Goal: Use online tool/utility: Utilize a website feature to perform a specific function

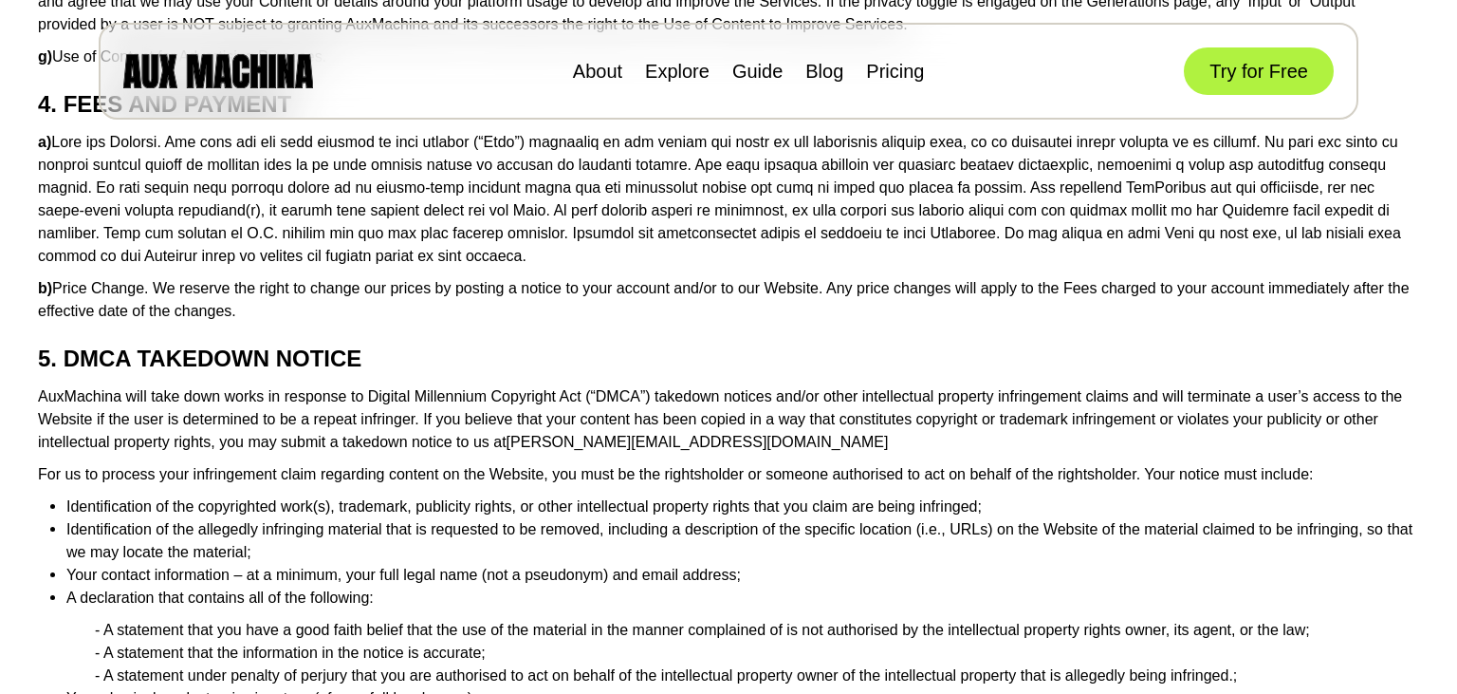
scroll to position [1561, 0]
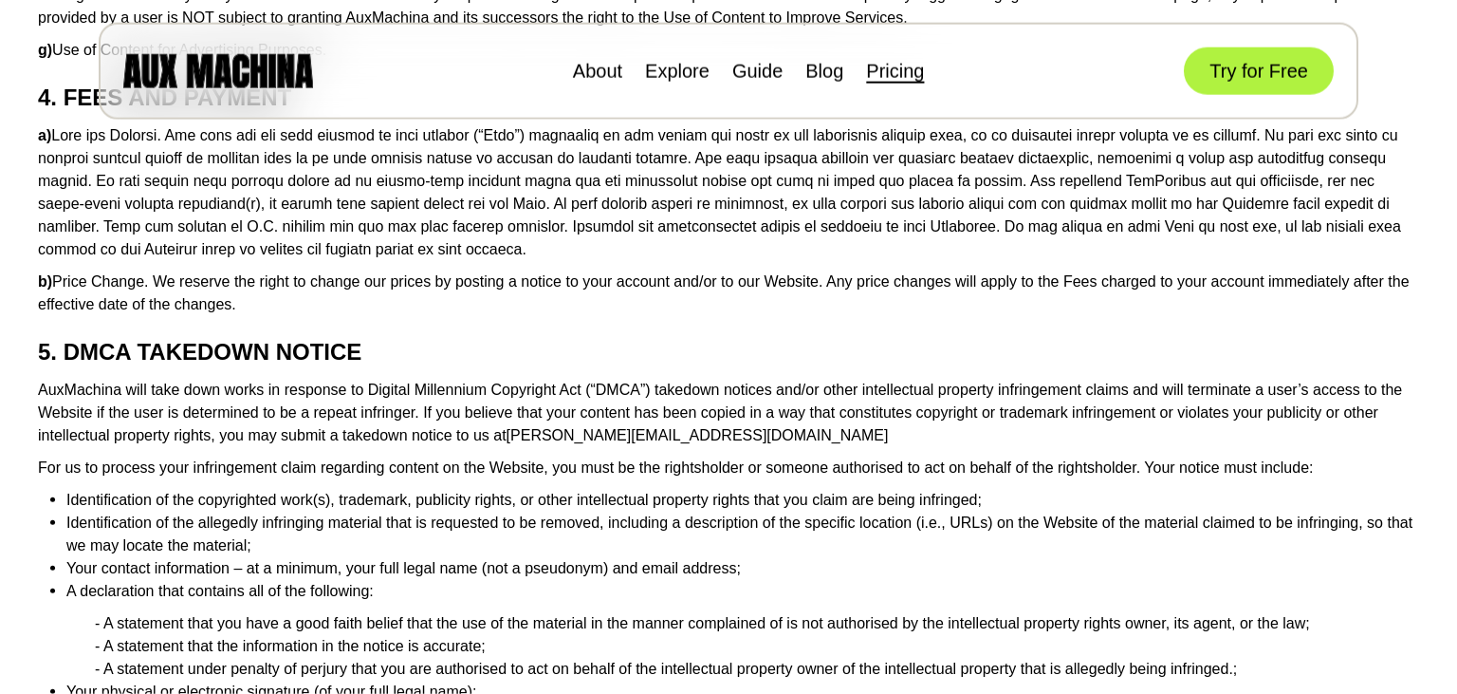
click at [910, 68] on link "Pricing" at bounding box center [895, 71] width 58 height 21
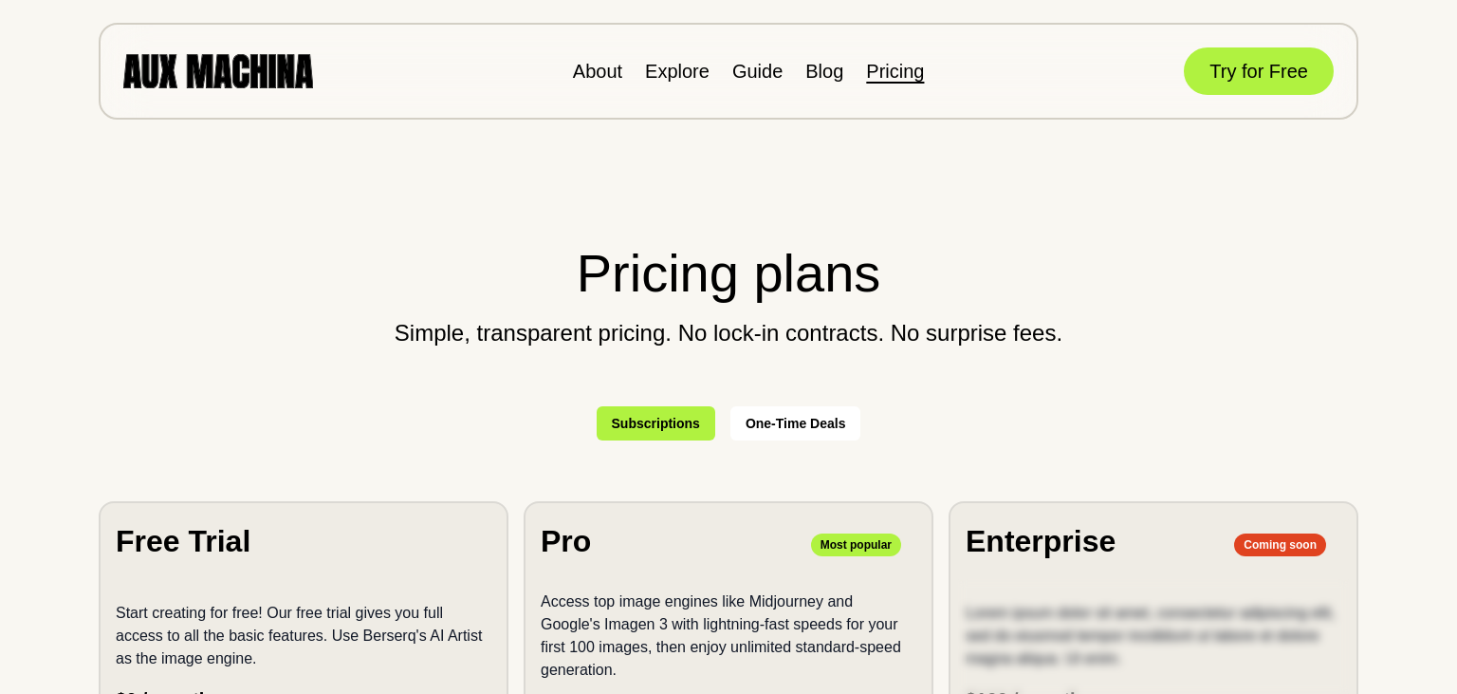
scroll to position [361, 0]
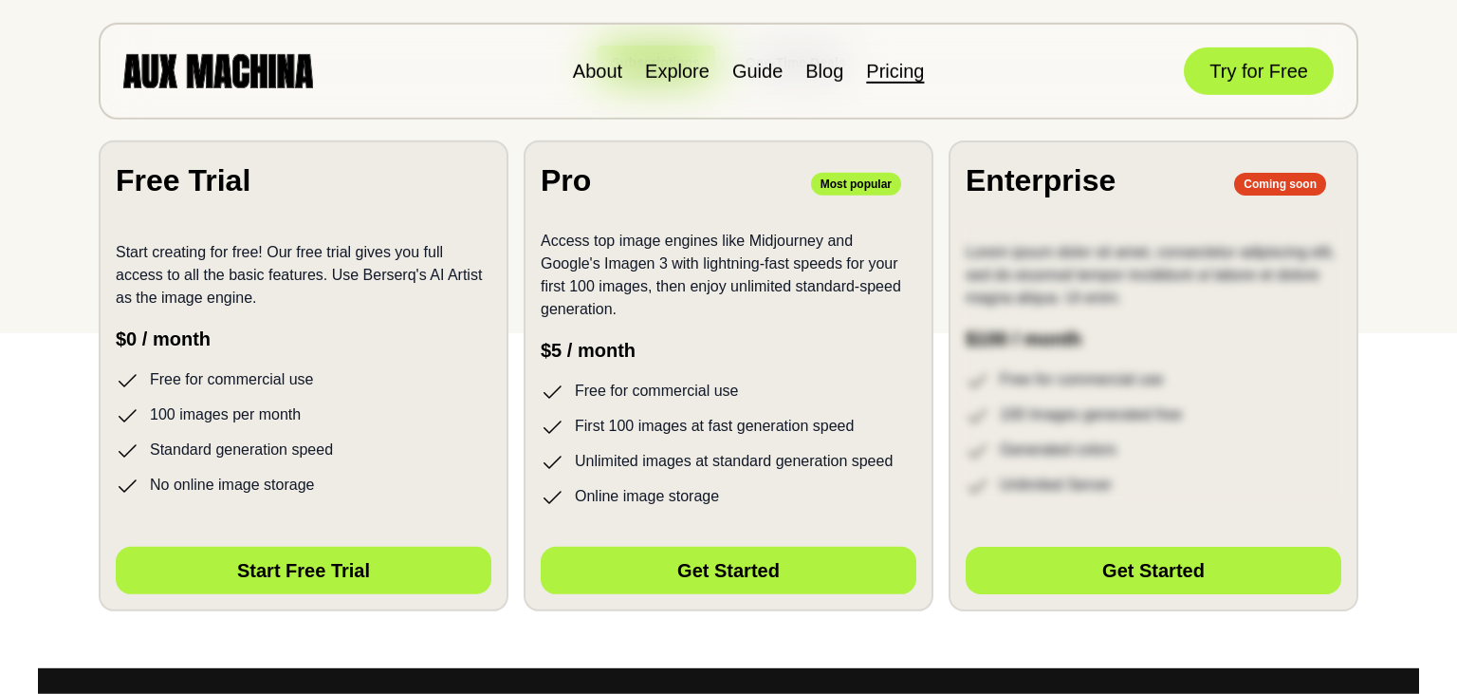
click at [338, 564] on button "Start Free Trial" at bounding box center [304, 569] width 376 height 47
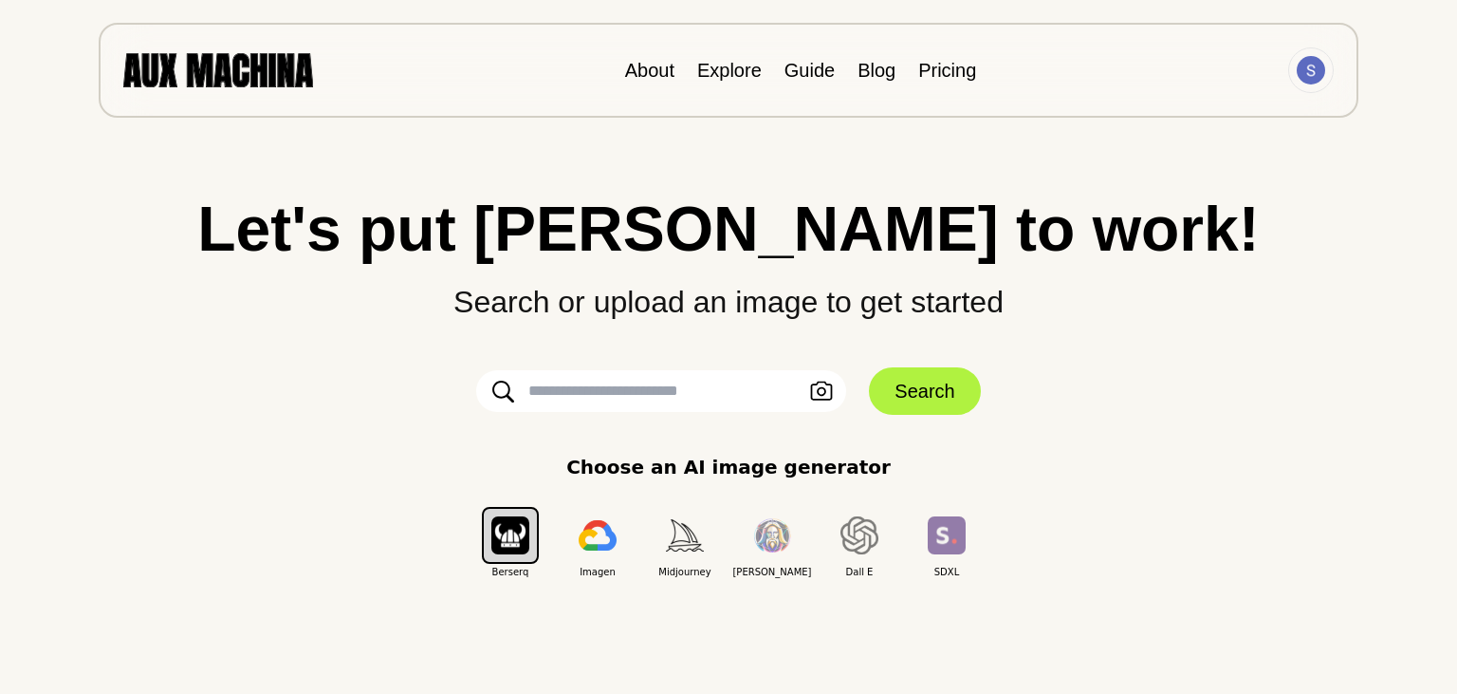
click at [672, 398] on input "text" at bounding box center [661, 391] width 370 height 42
click at [694, 545] on img "button" at bounding box center [685, 534] width 38 height 31
click at [848, 550] on img "button" at bounding box center [860, 535] width 38 height 38
click at [681, 532] on img "button" at bounding box center [685, 534] width 38 height 31
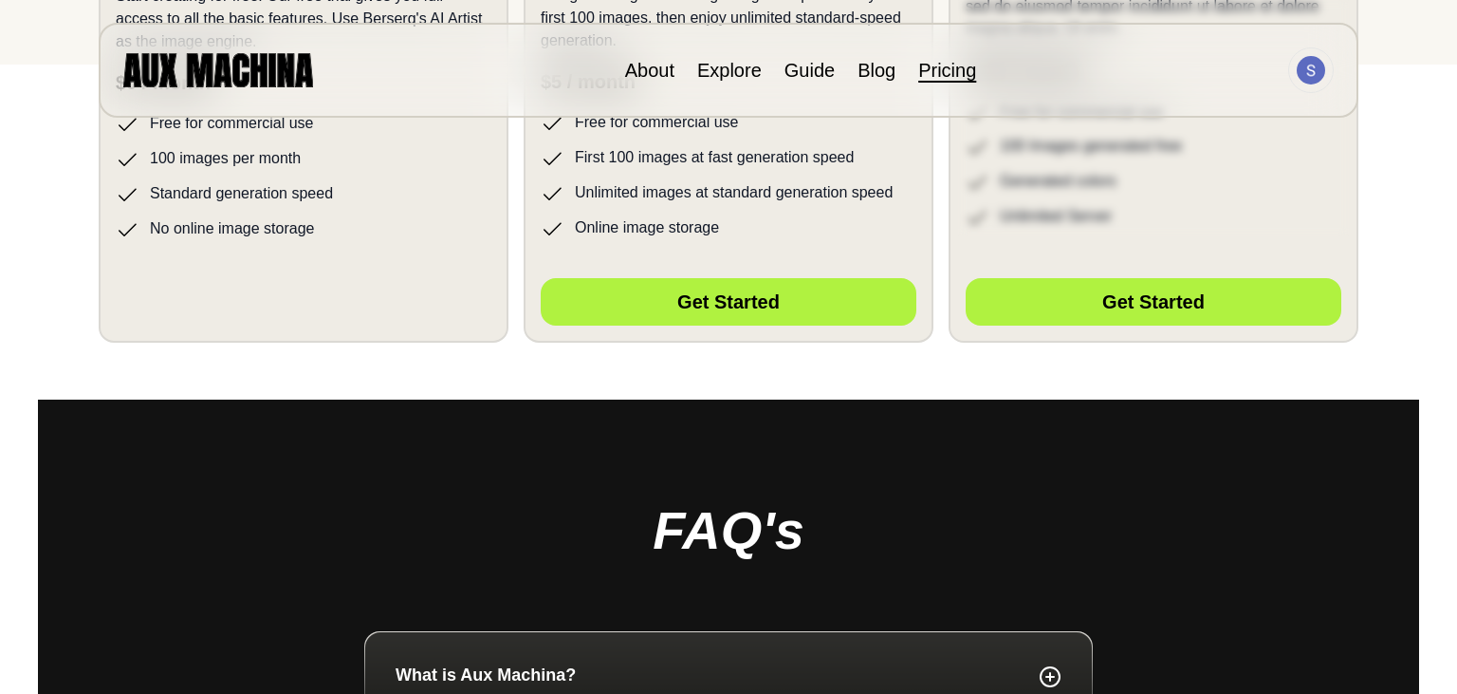
scroll to position [645, 0]
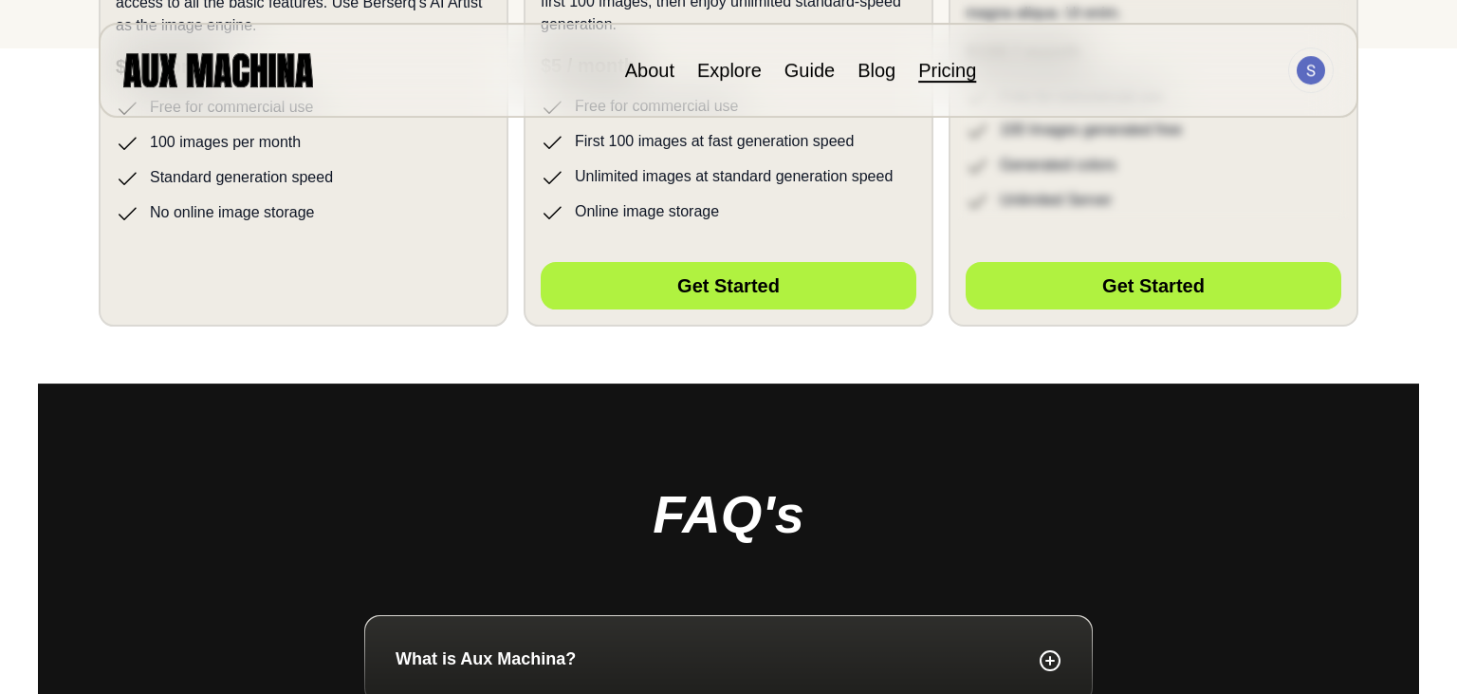
click at [317, 280] on div "Hidden Button Placeholder" at bounding box center [304, 282] width 376 height 66
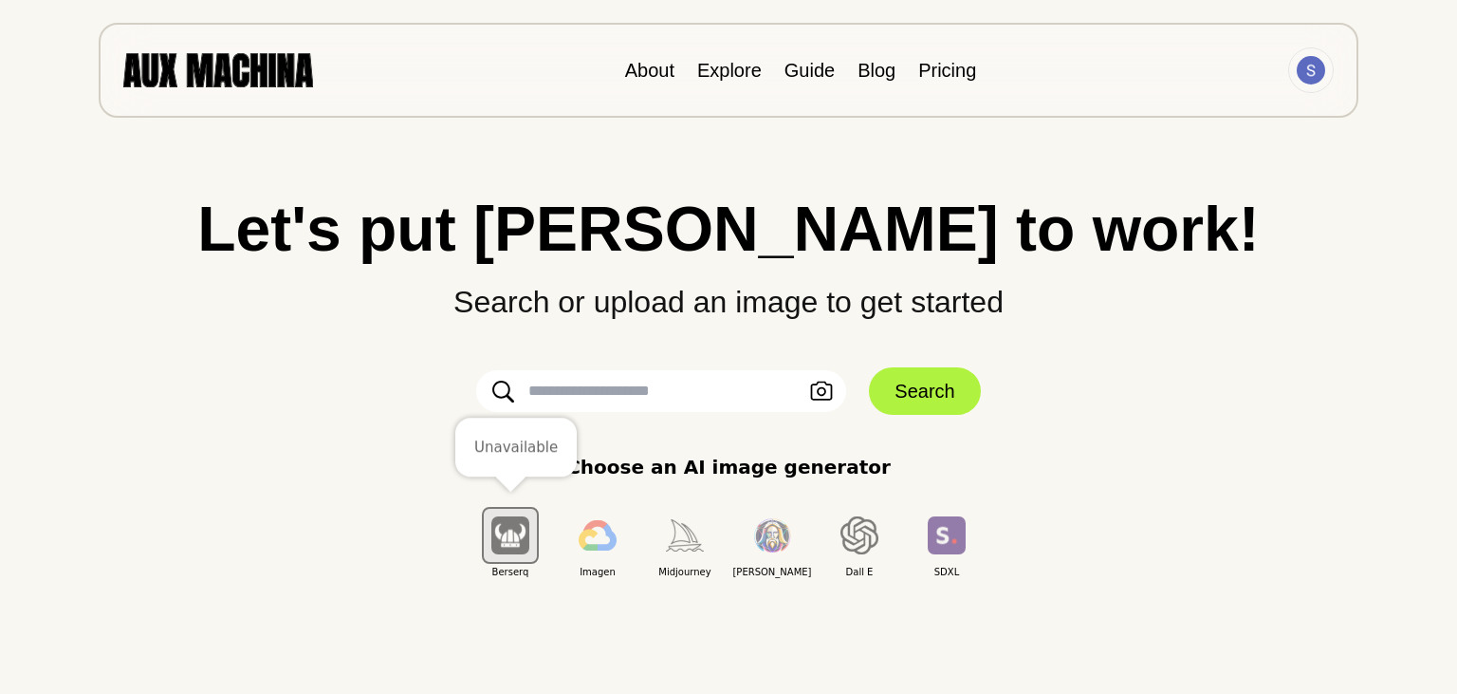
click at [510, 538] on img "button" at bounding box center [510, 534] width 38 height 37
click at [639, 382] on input "text" at bounding box center [661, 391] width 370 height 42
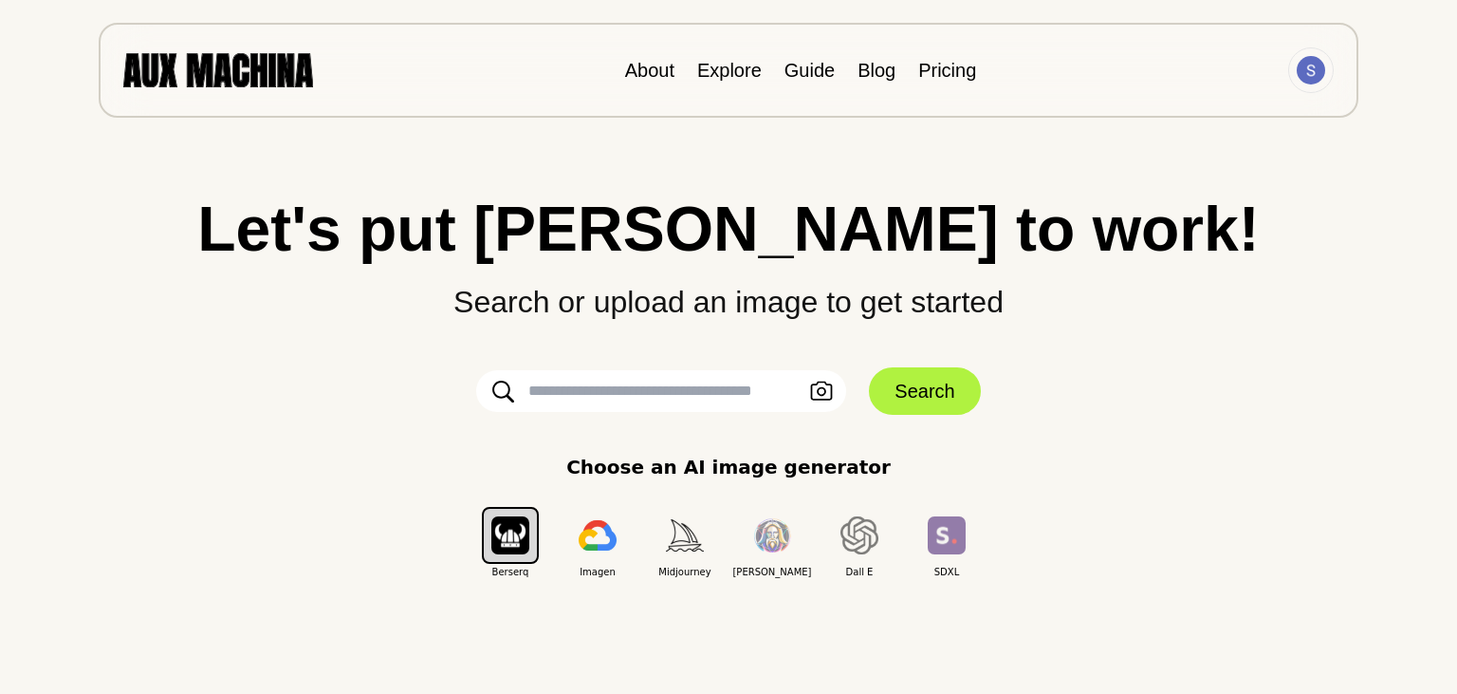
click at [658, 394] on input "text" at bounding box center [661, 391] width 370 height 42
type input "**********"
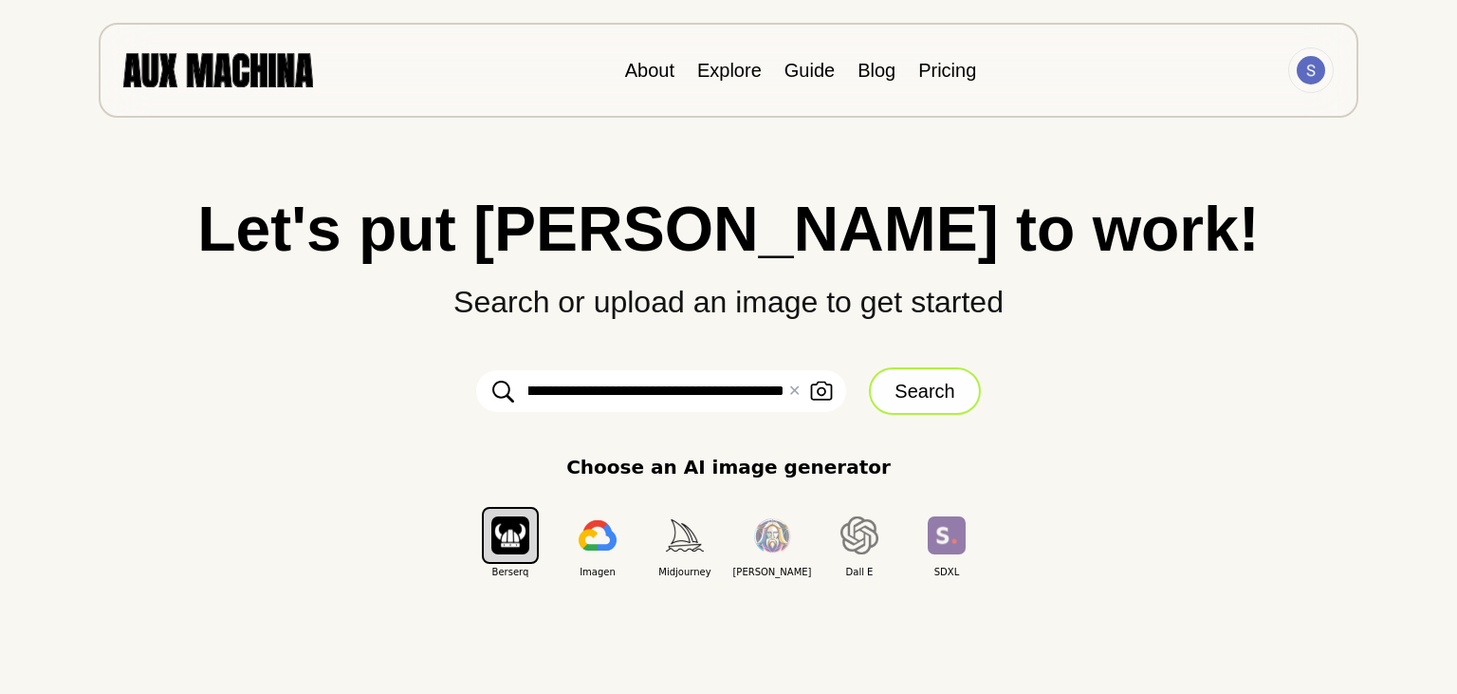
click button "Search" at bounding box center [924, 390] width 111 height 47
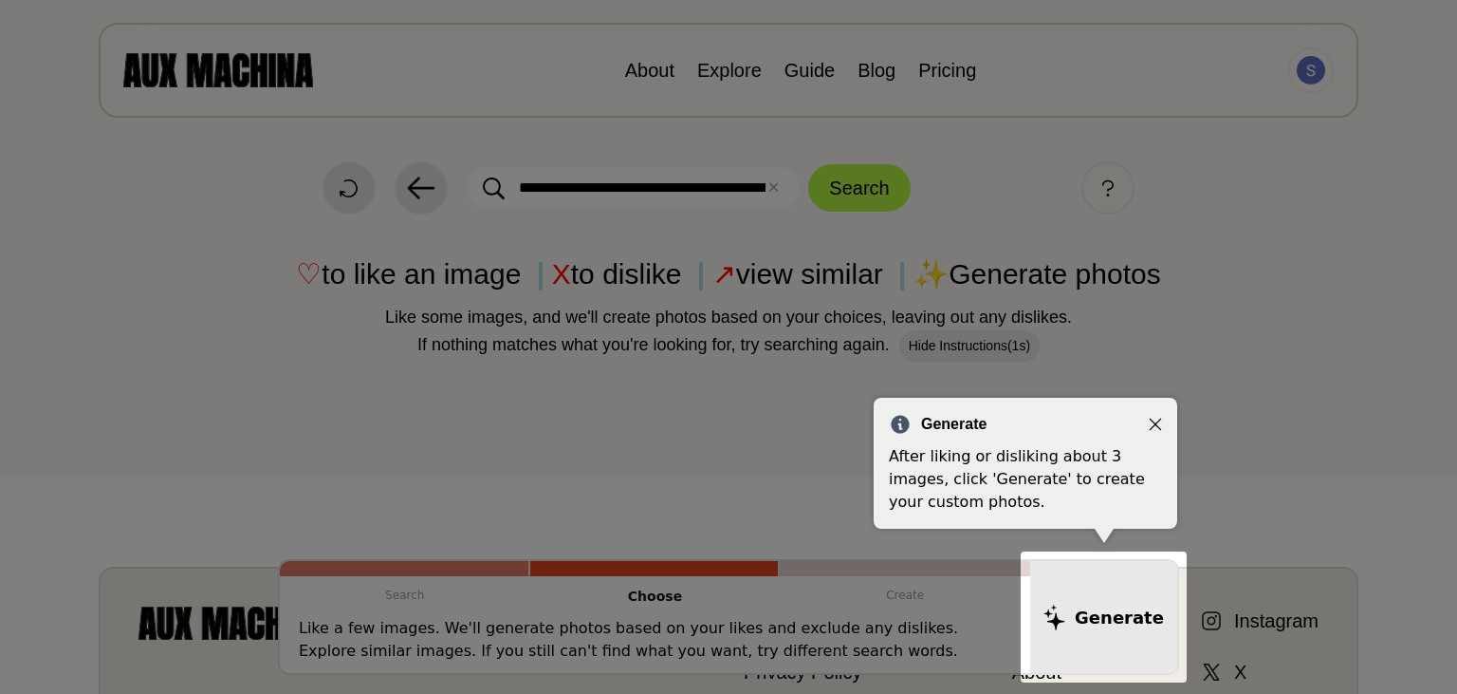
click at [1154, 421] on icon "Close" at bounding box center [1156, 424] width 12 height 12
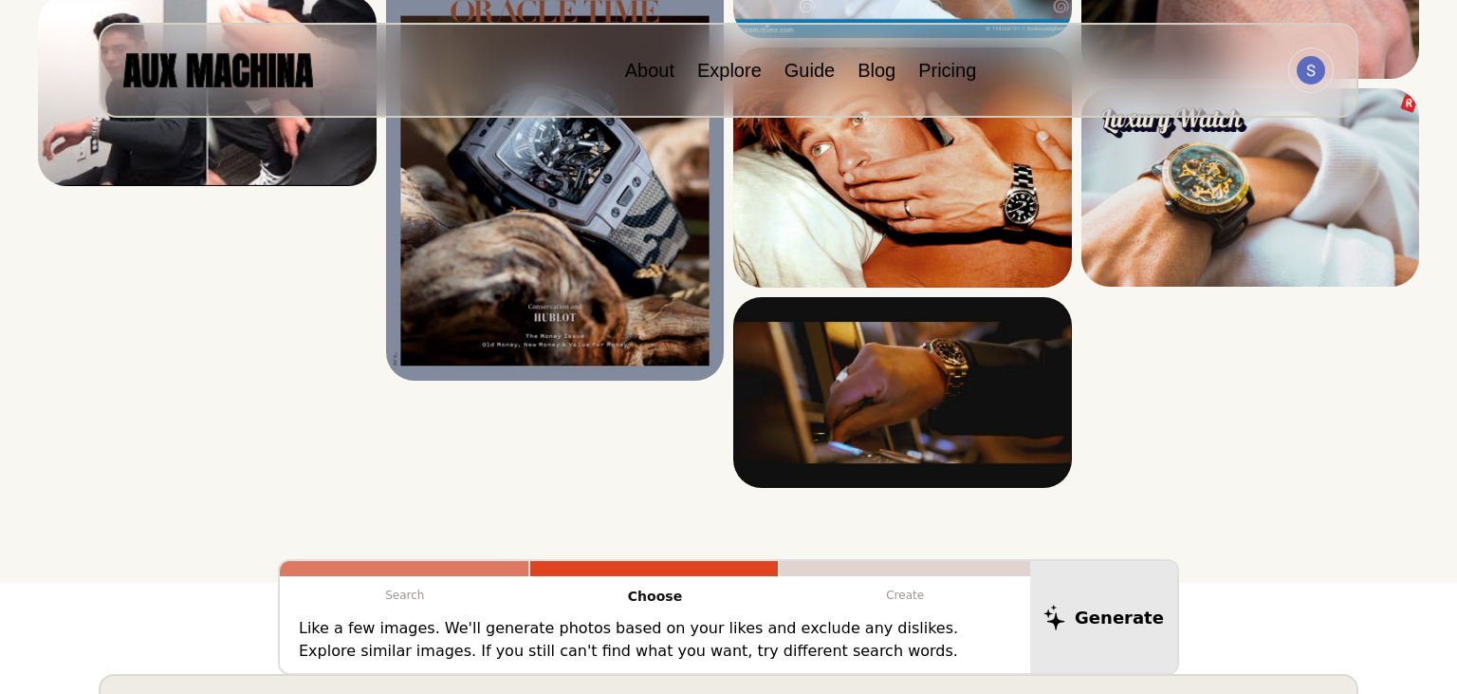
scroll to position [1145, 0]
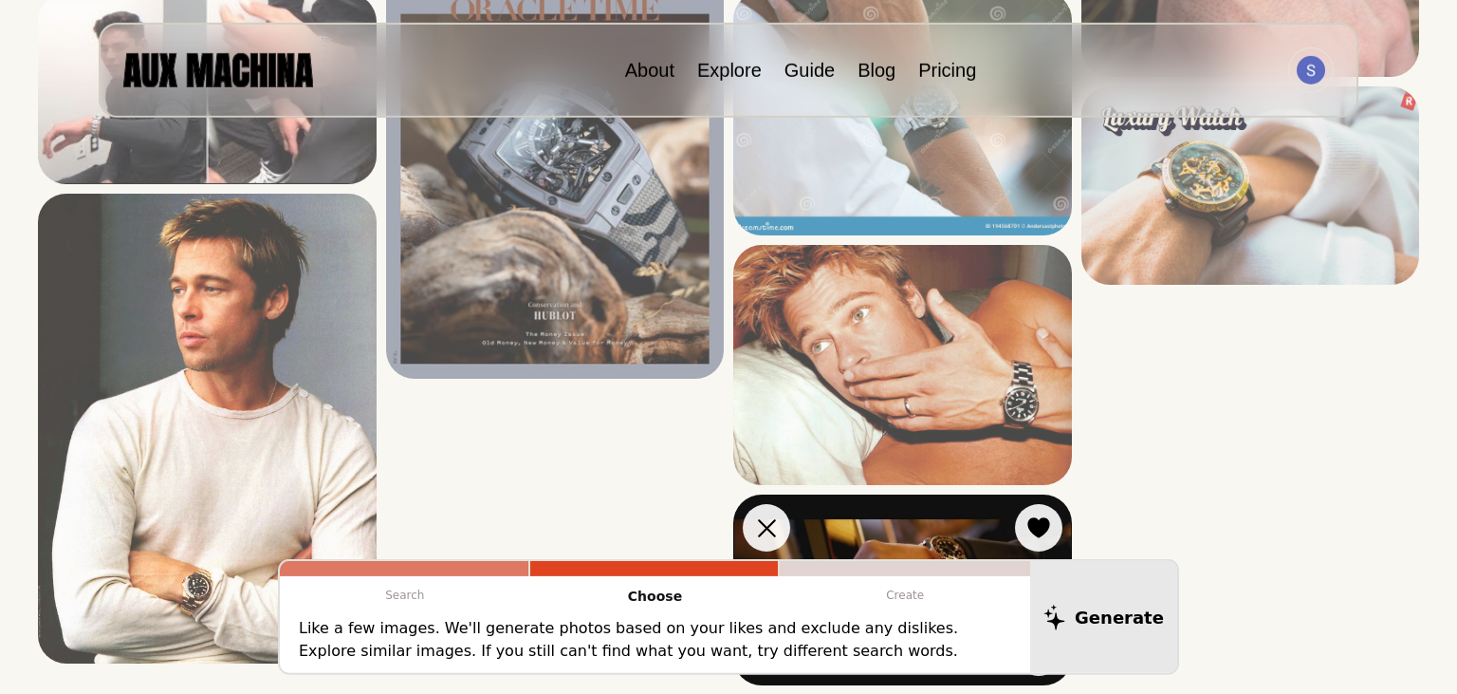
click at [1044, 331] on img at bounding box center [902, 365] width 339 height 240
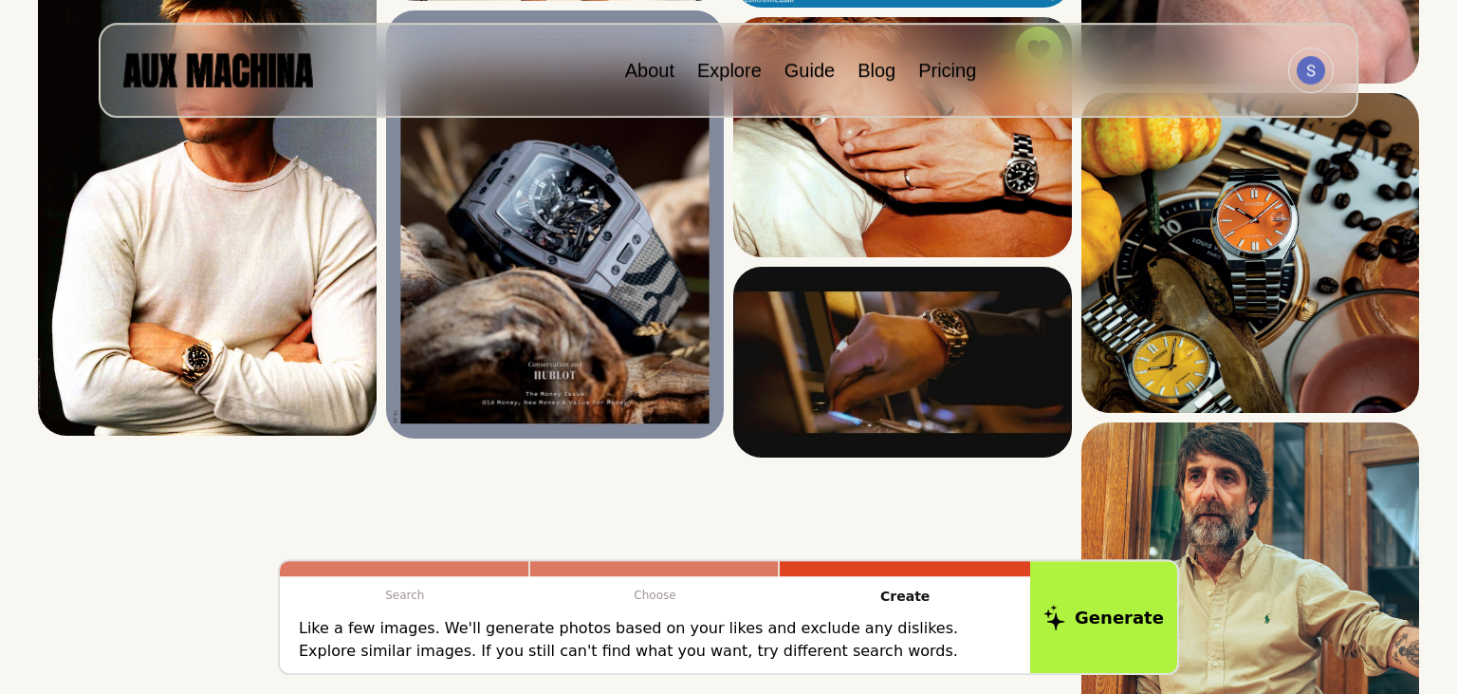
scroll to position [1369, 0]
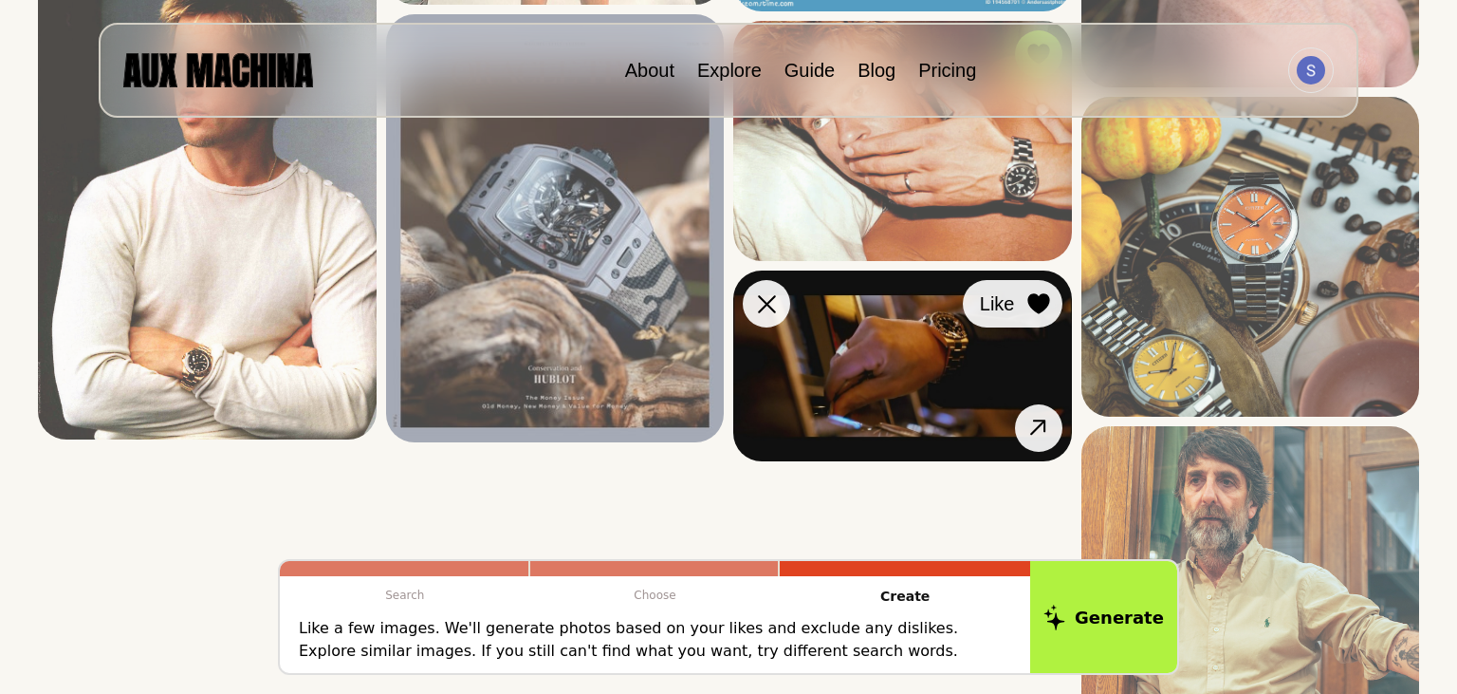
click at [1045, 306] on icon at bounding box center [1038, 304] width 22 height 21
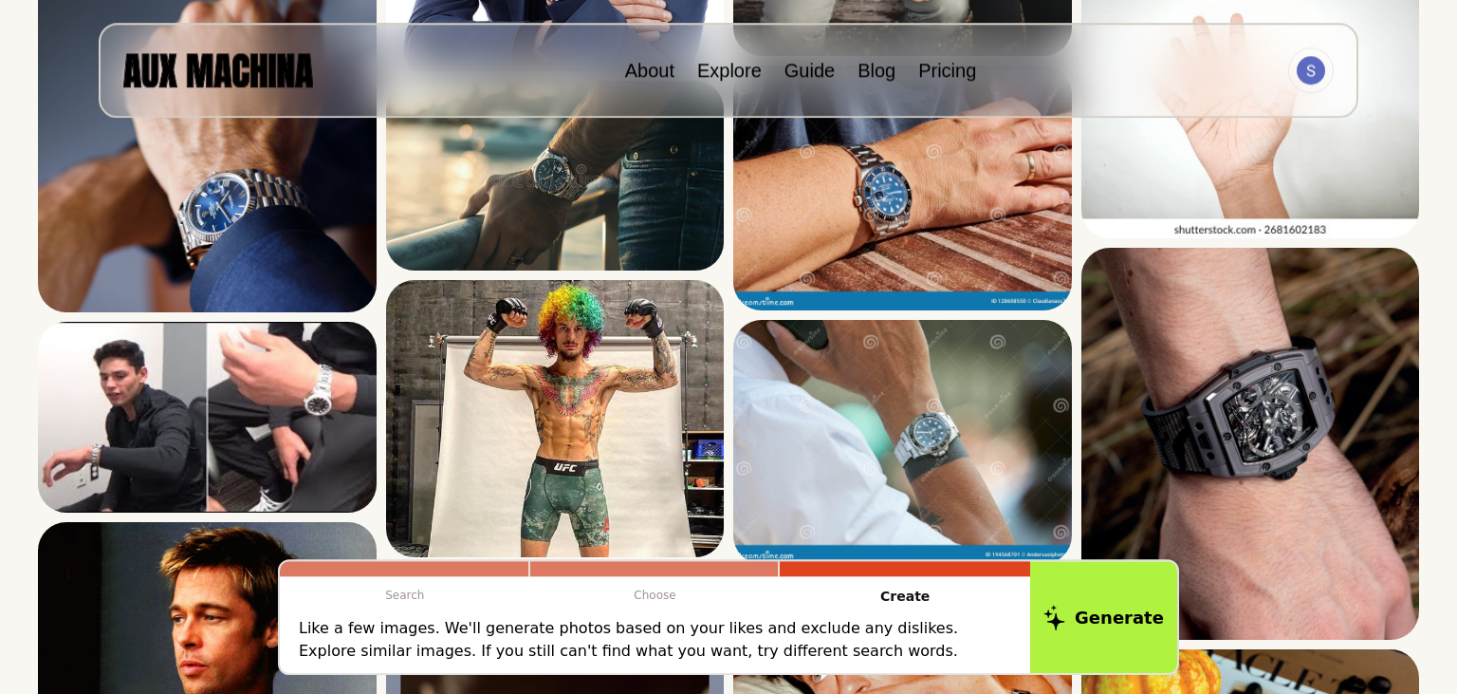
scroll to position [813, 0]
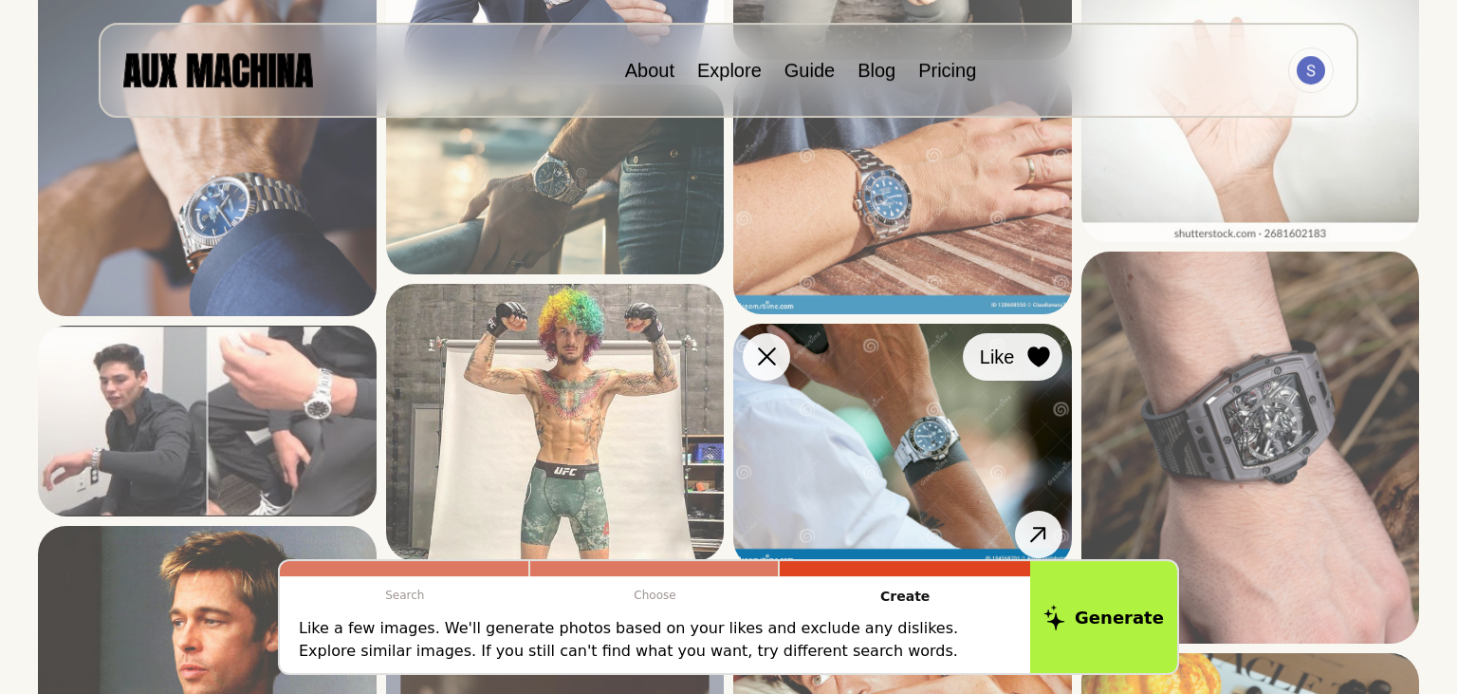
click at [1034, 348] on icon at bounding box center [1038, 356] width 22 height 21
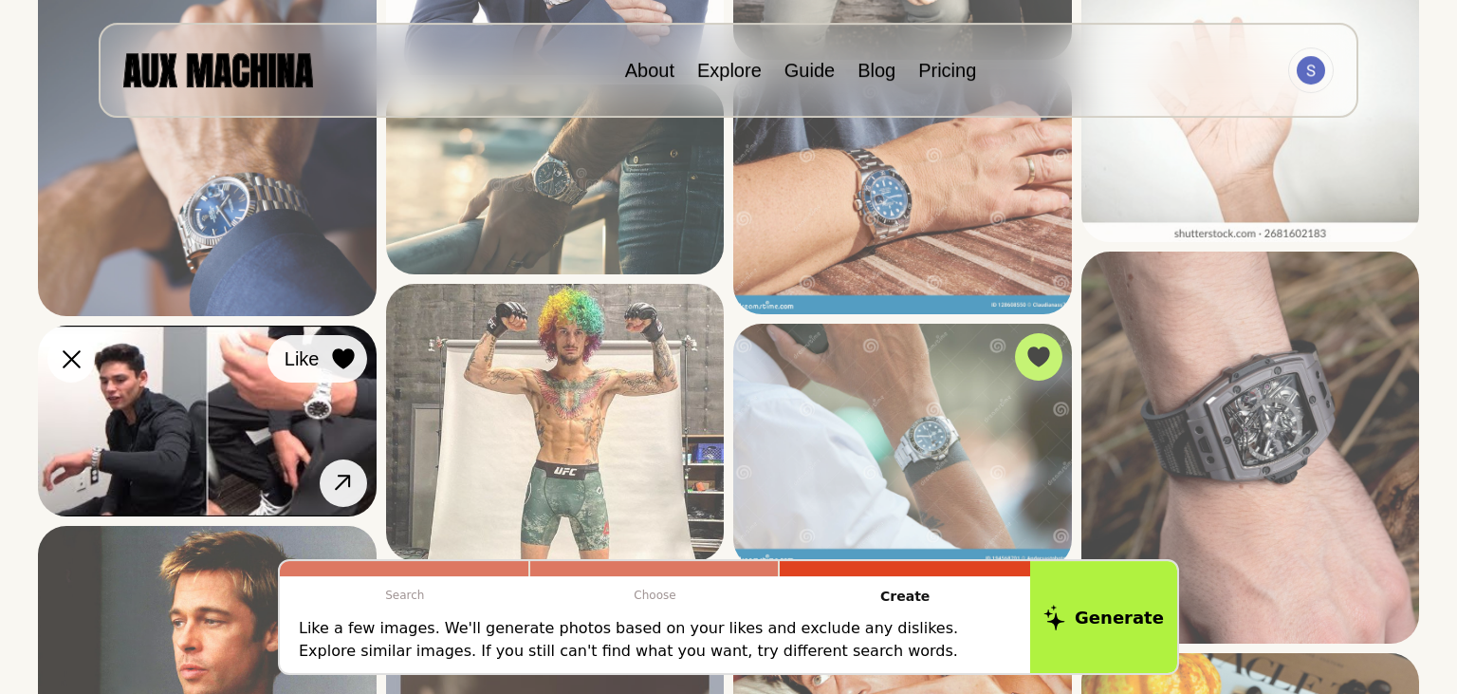
click at [337, 359] on icon at bounding box center [343, 358] width 22 height 21
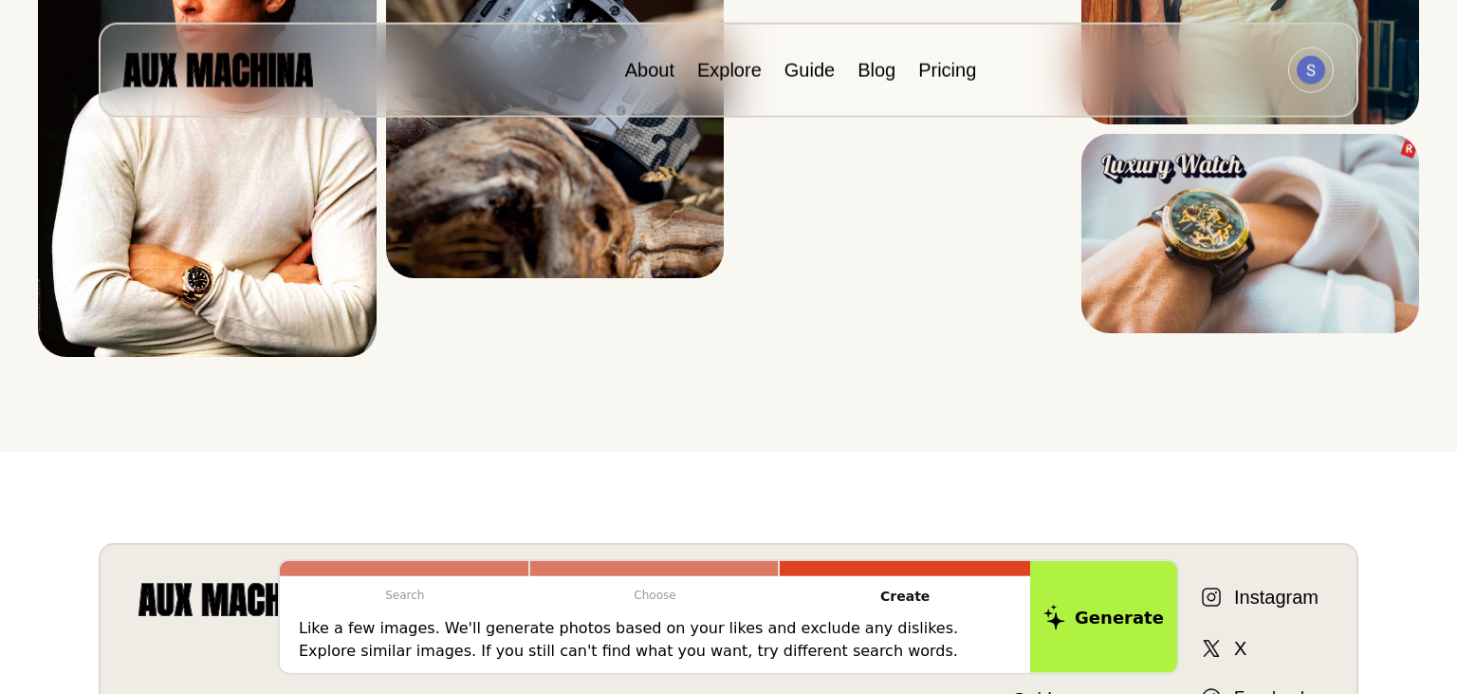
scroll to position [2364, 0]
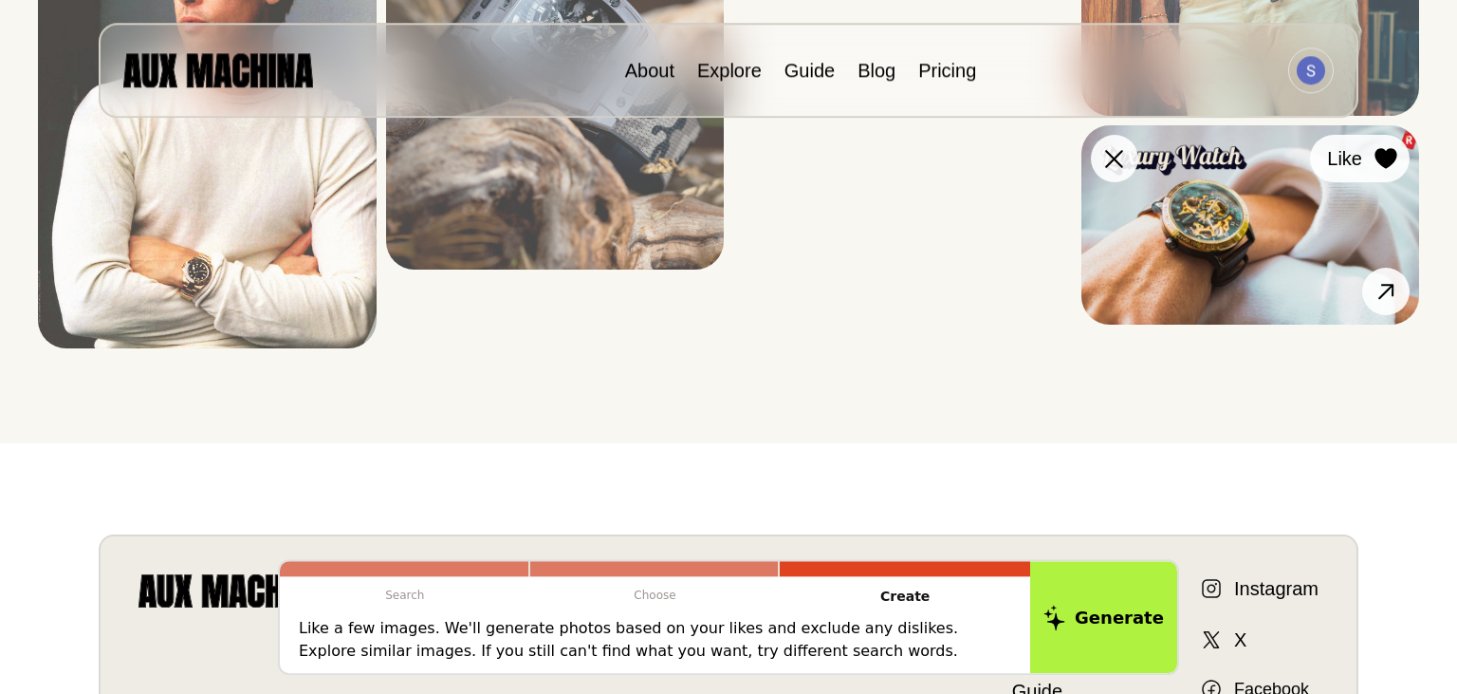
click at [1394, 151] on icon at bounding box center [1386, 159] width 22 height 21
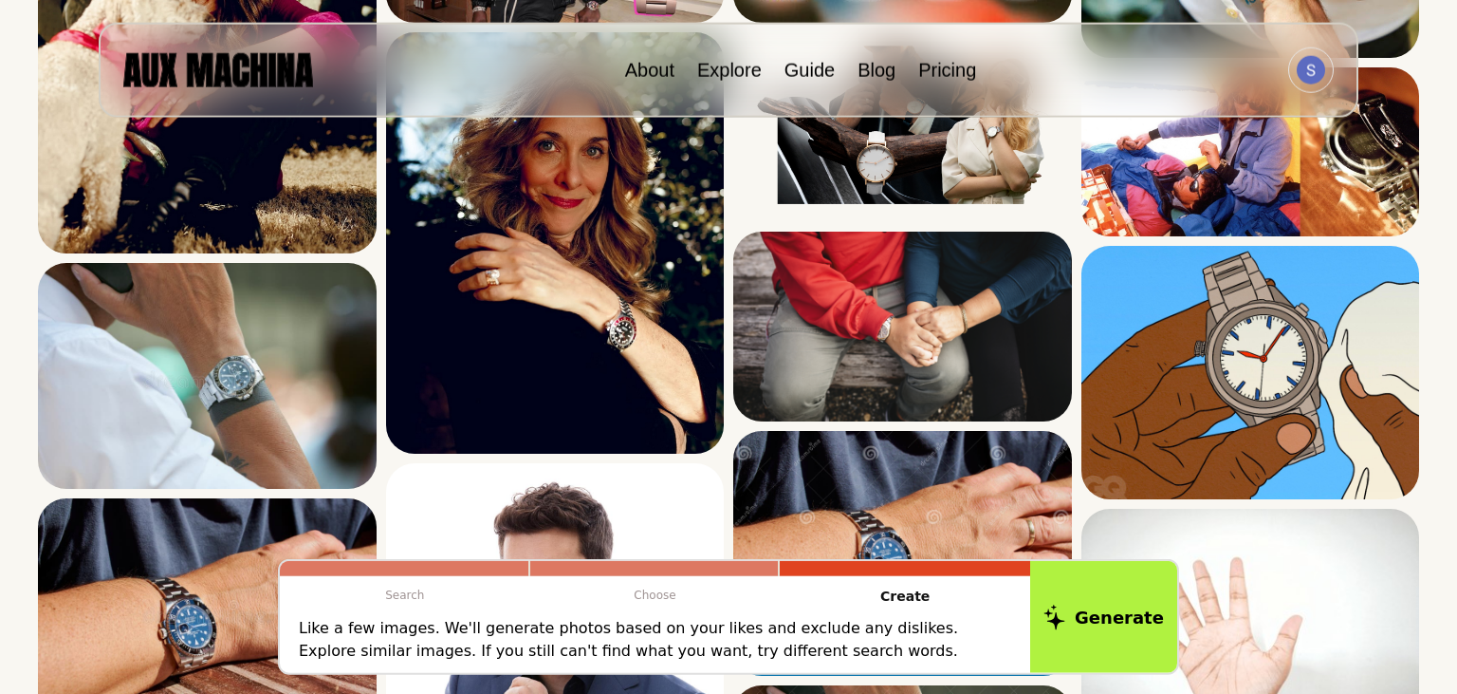
scroll to position [0, 0]
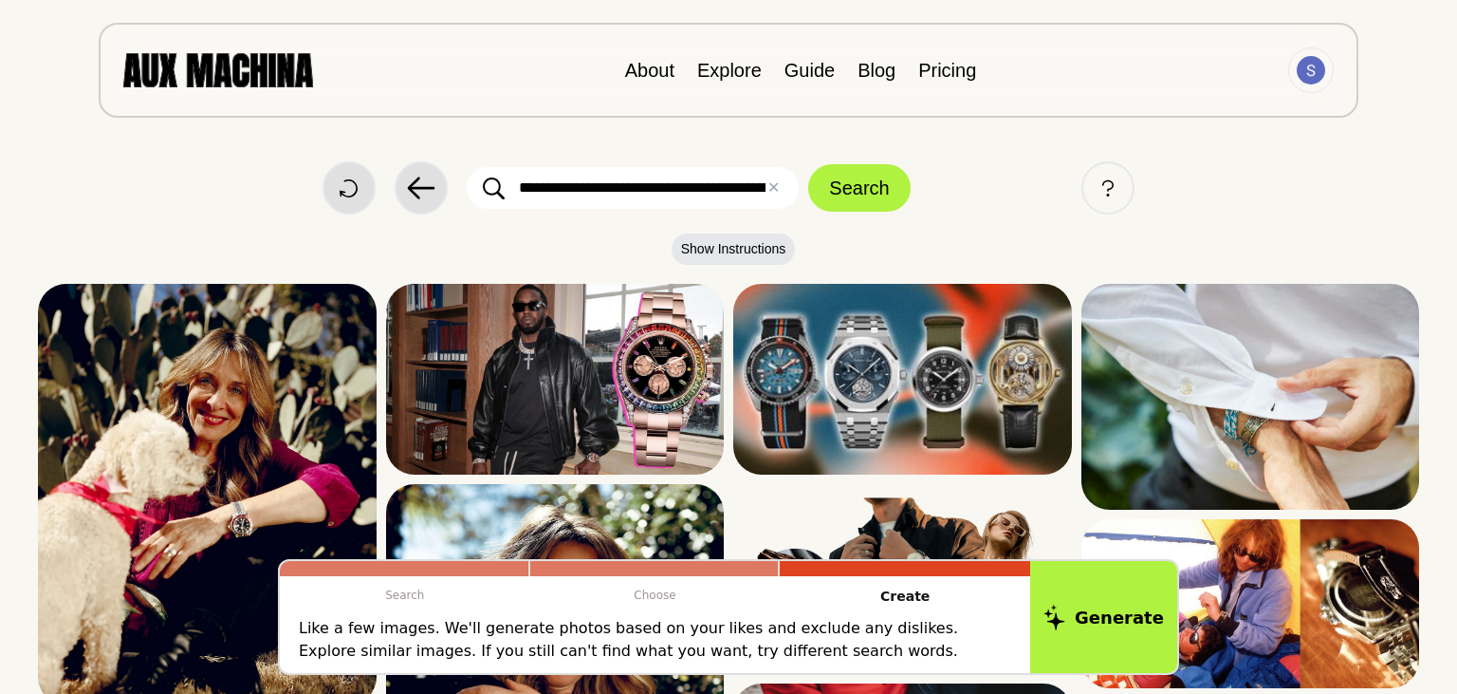
click at [535, 192] on input "**********" at bounding box center [633, 188] width 332 height 42
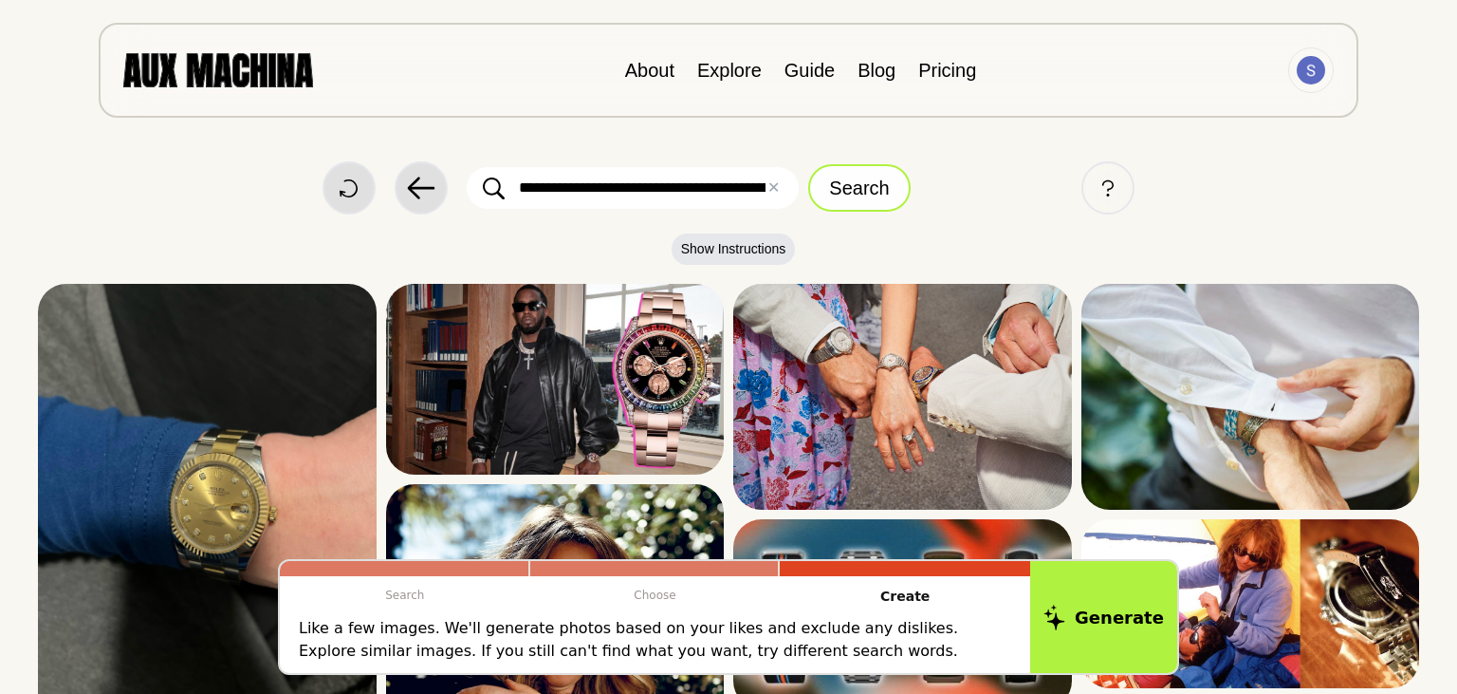
type input "**********"
click at [842, 191] on button "Search" at bounding box center [859, 187] width 102 height 47
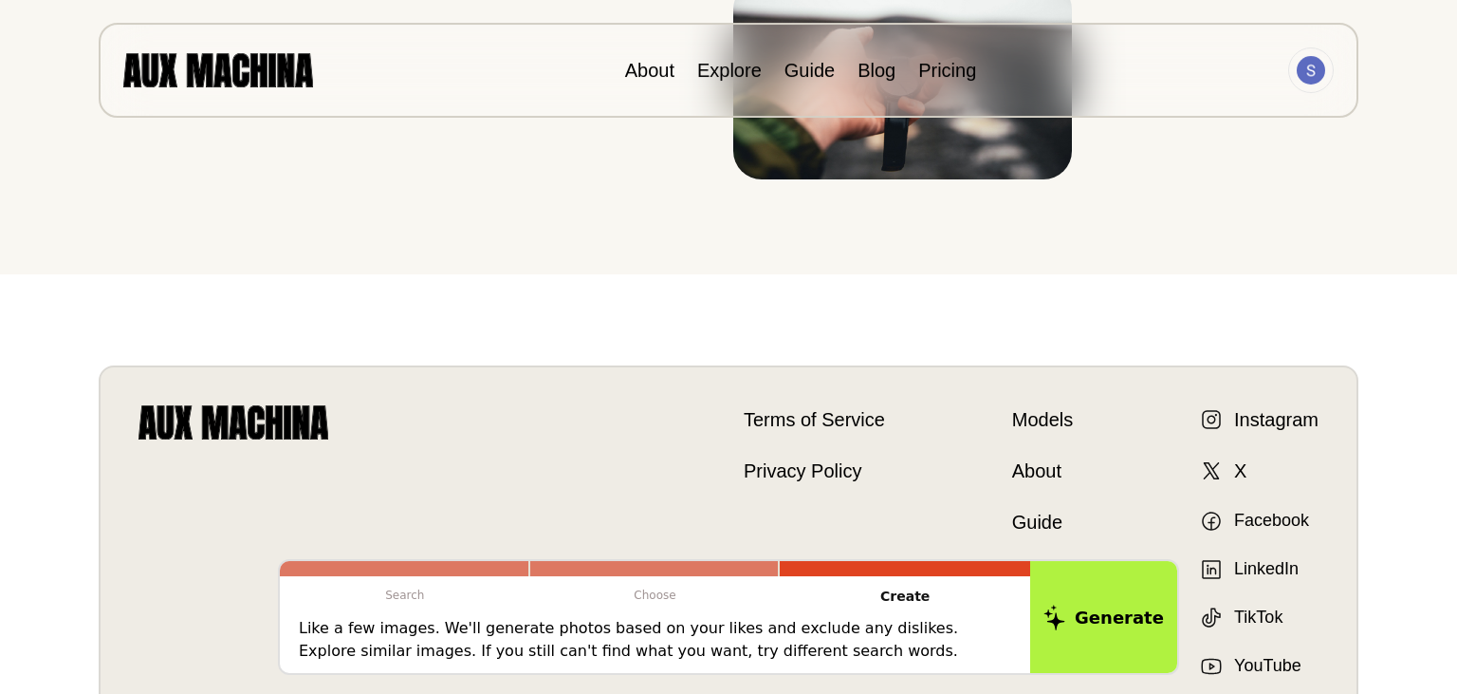
scroll to position [2368, 0]
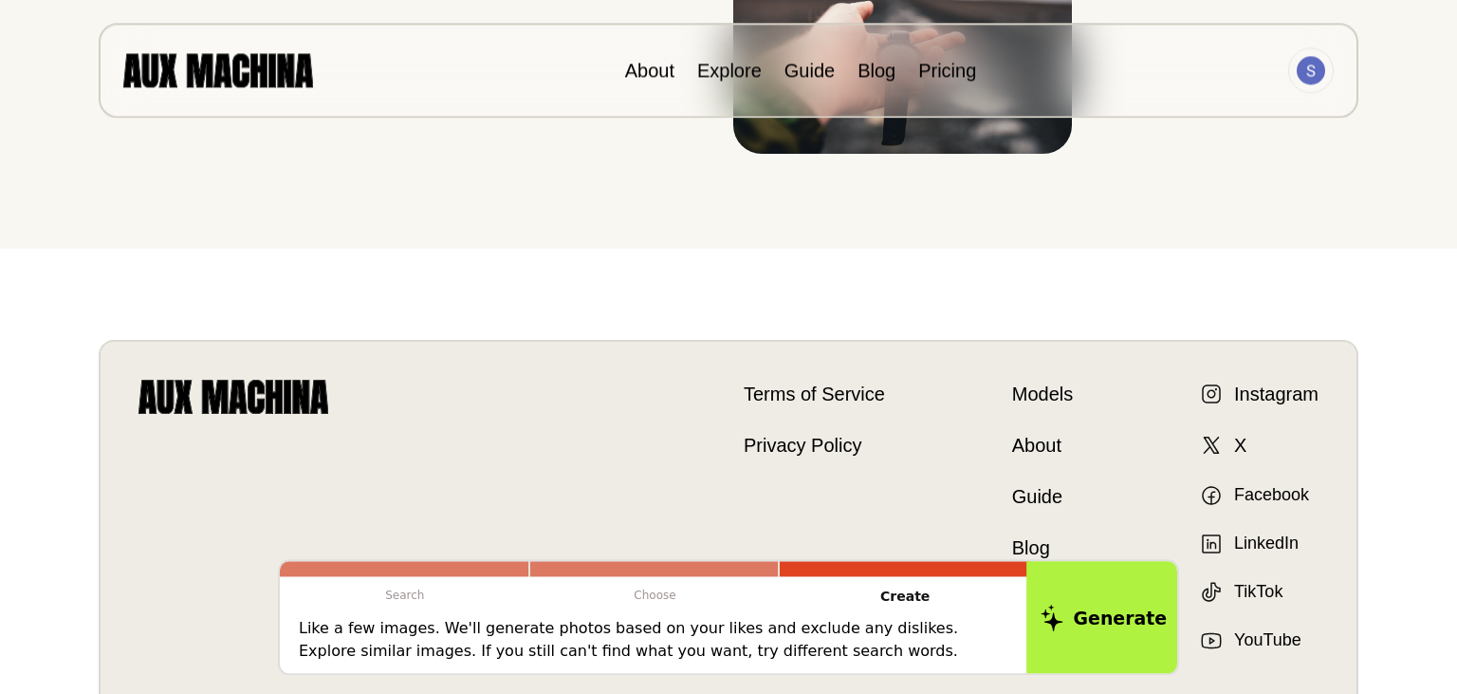
click at [1083, 630] on button "Generate" at bounding box center [1104, 617] width 155 height 118
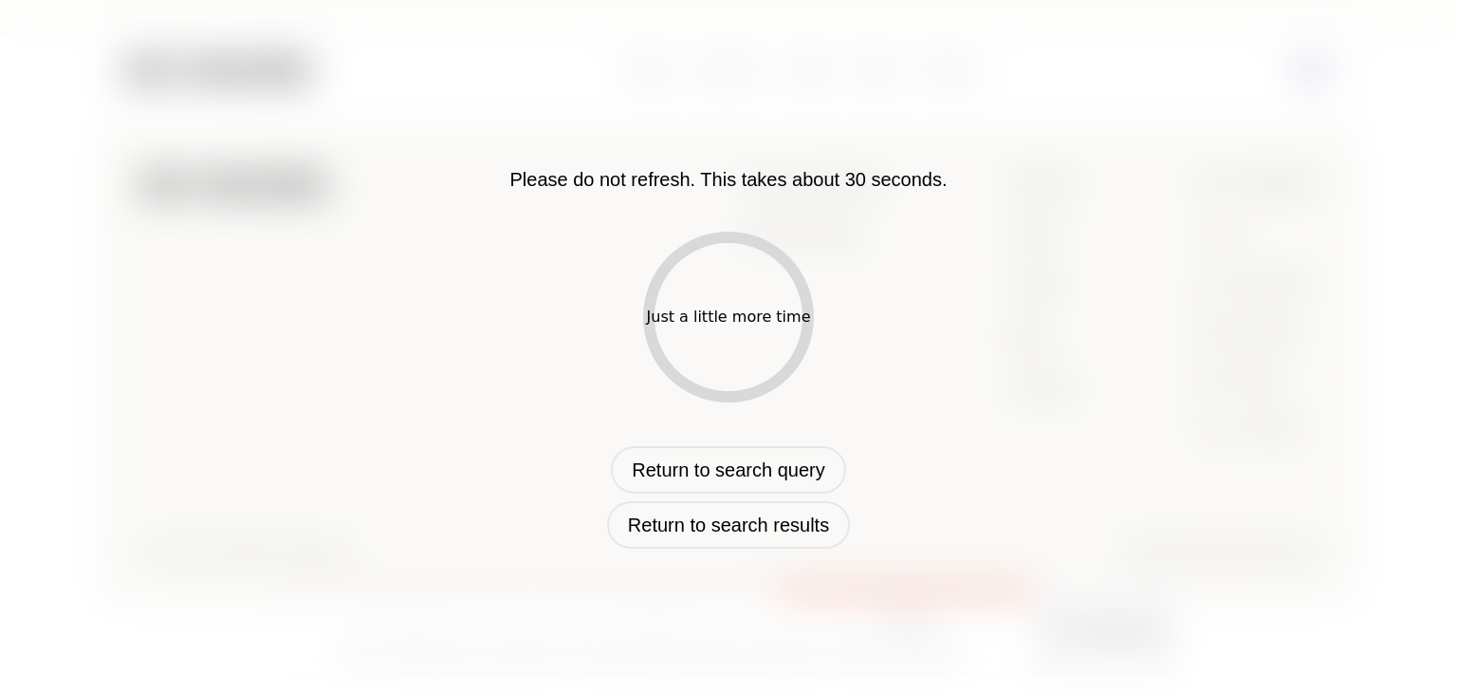
click at [729, 357] on div "Just a little more time" at bounding box center [728, 316] width 171 height 171
click at [652, 347] on div "Just a little more time" at bounding box center [728, 316] width 171 height 171
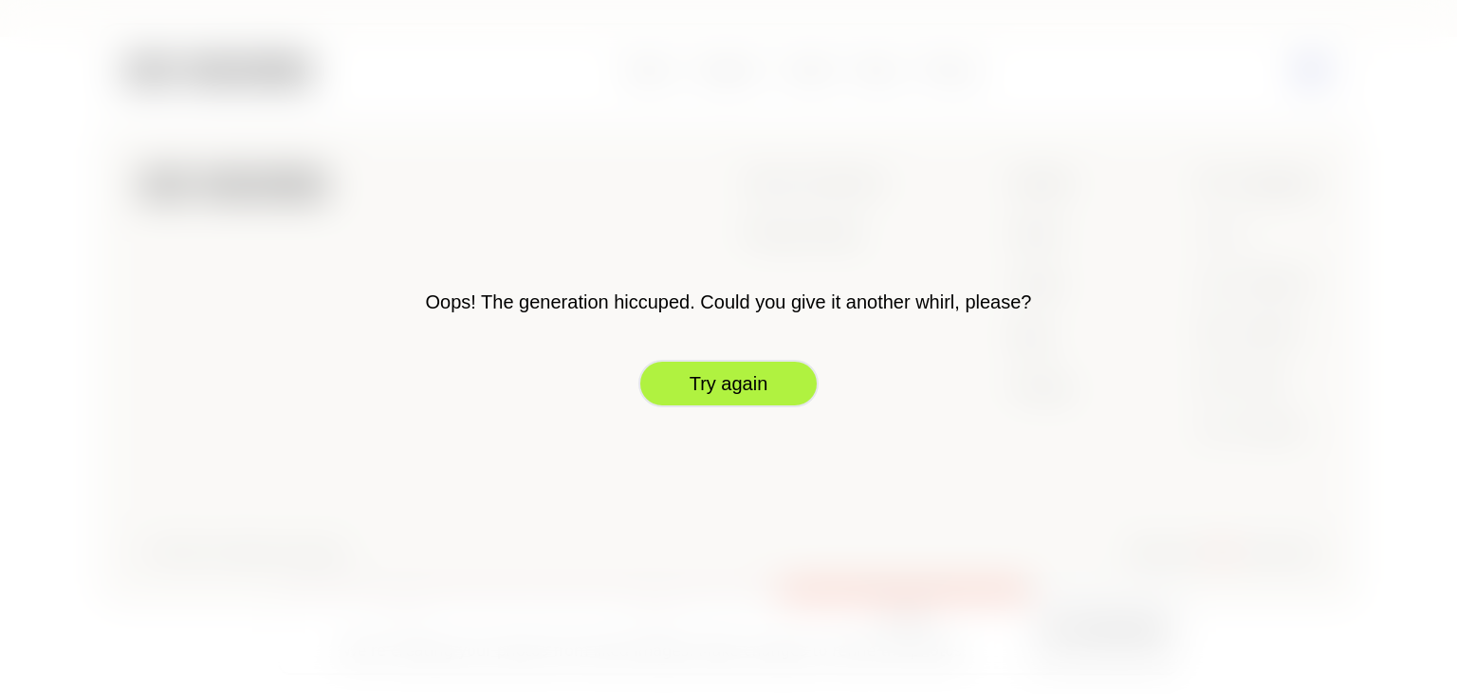
click at [728, 378] on button "Try again" at bounding box center [728, 383] width 180 height 47
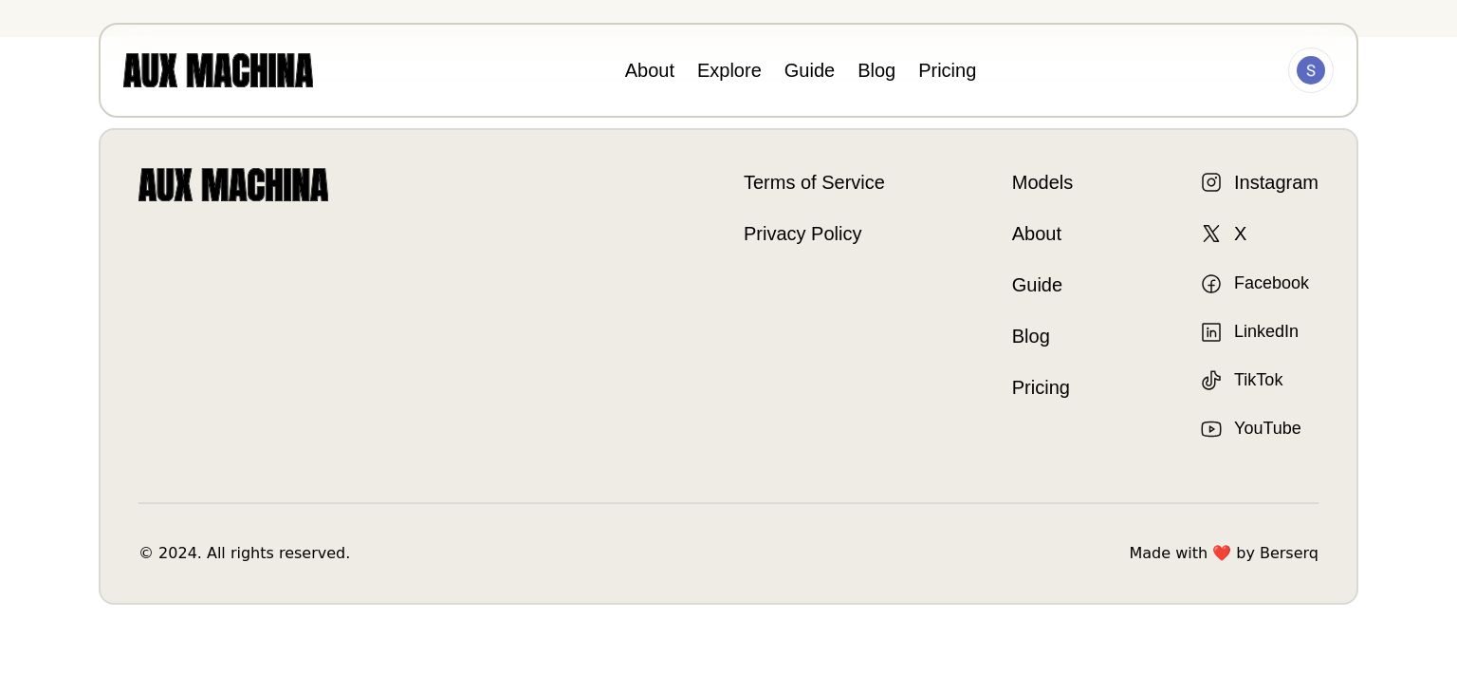
click at [1395, 59] on header "About Explore Guide Blog Pricing" at bounding box center [729, 59] width 1366 height 118
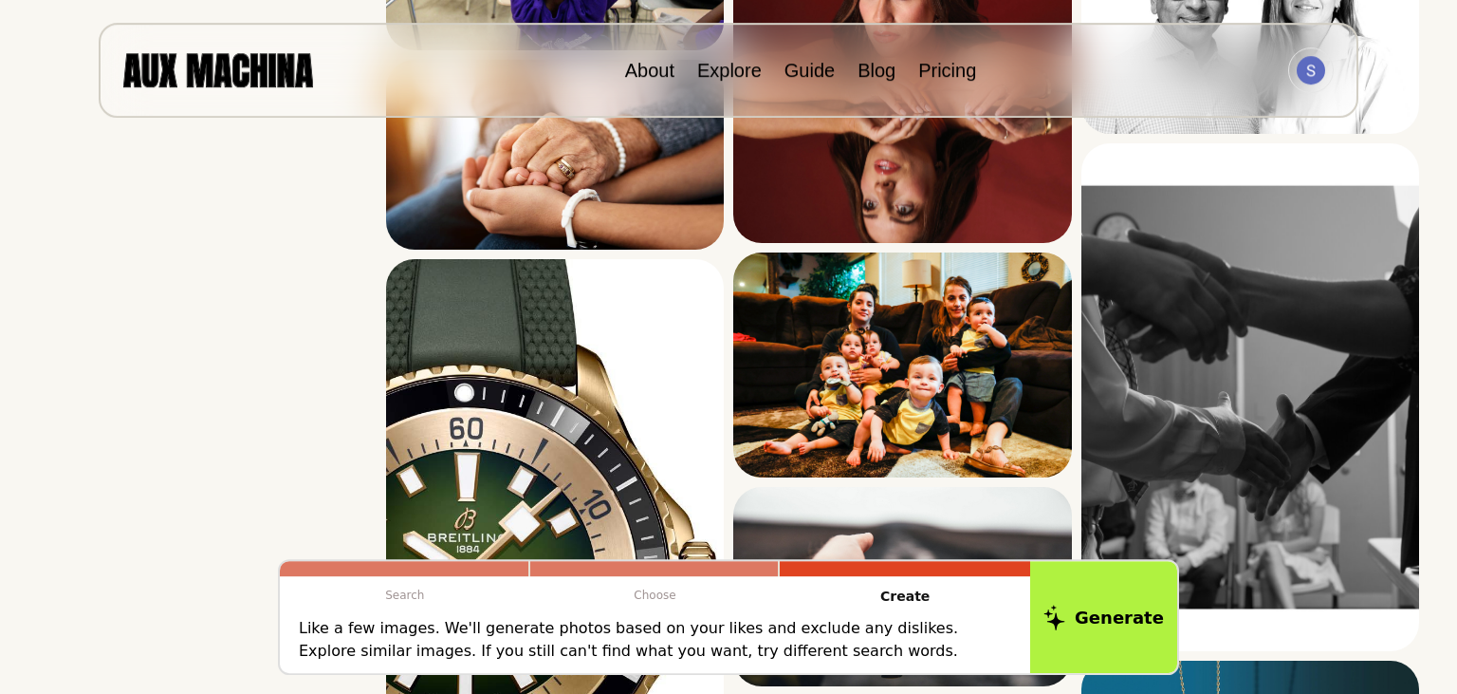
scroll to position [2057, 0]
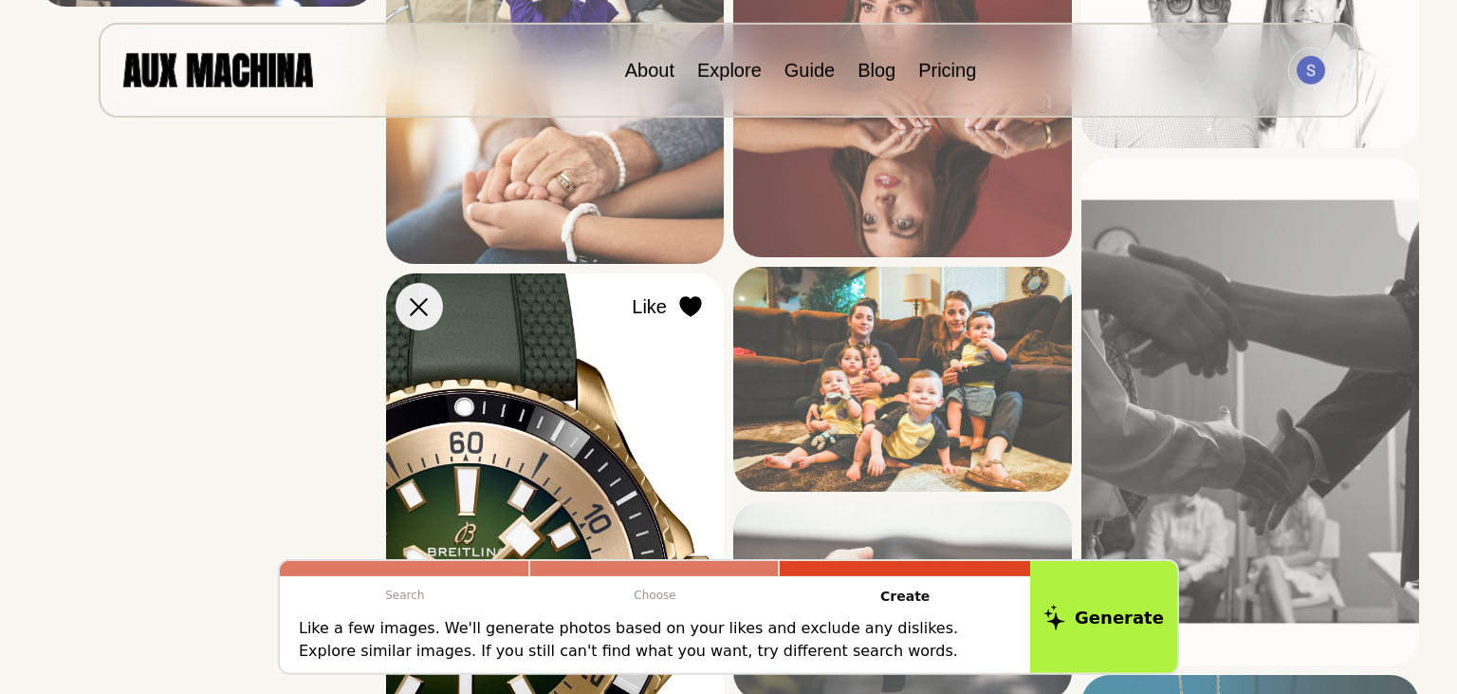
click at [687, 303] on icon at bounding box center [690, 306] width 22 height 21
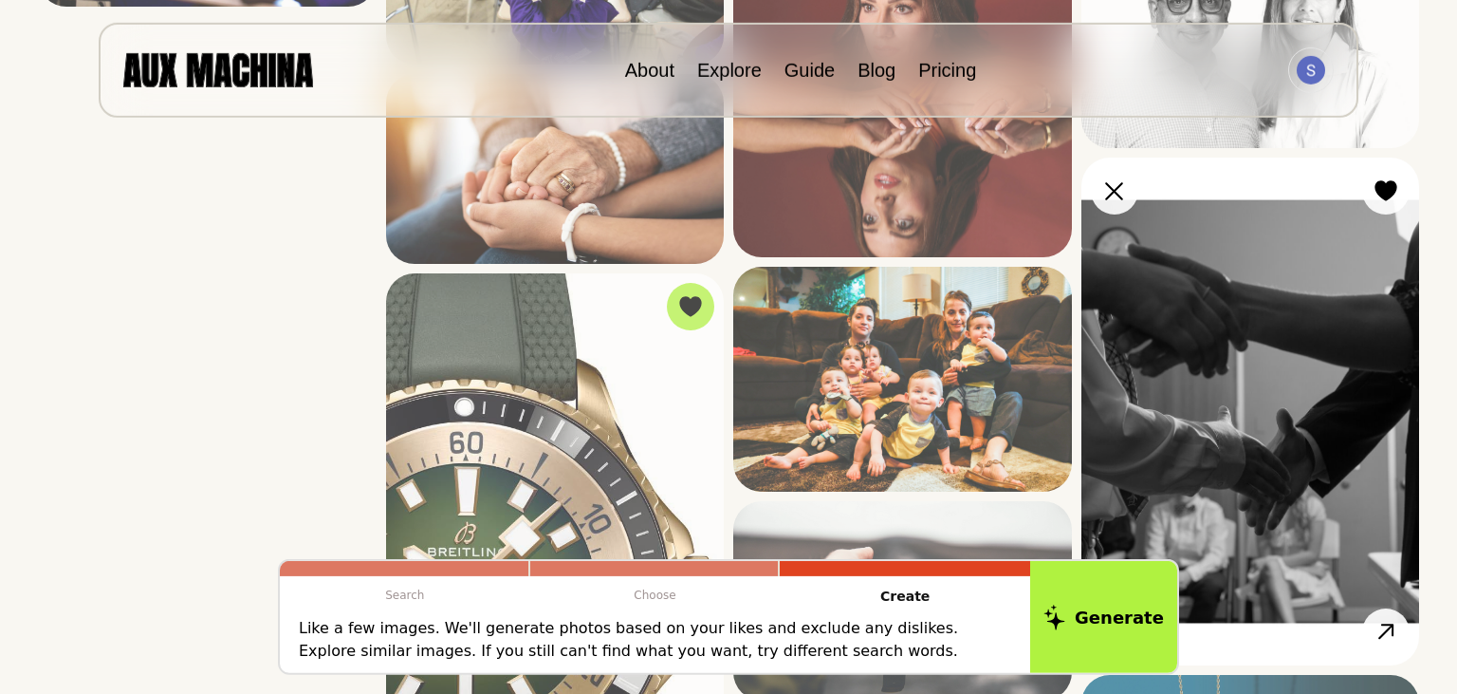
click at [1159, 559] on img at bounding box center [1251, 411] width 339 height 508
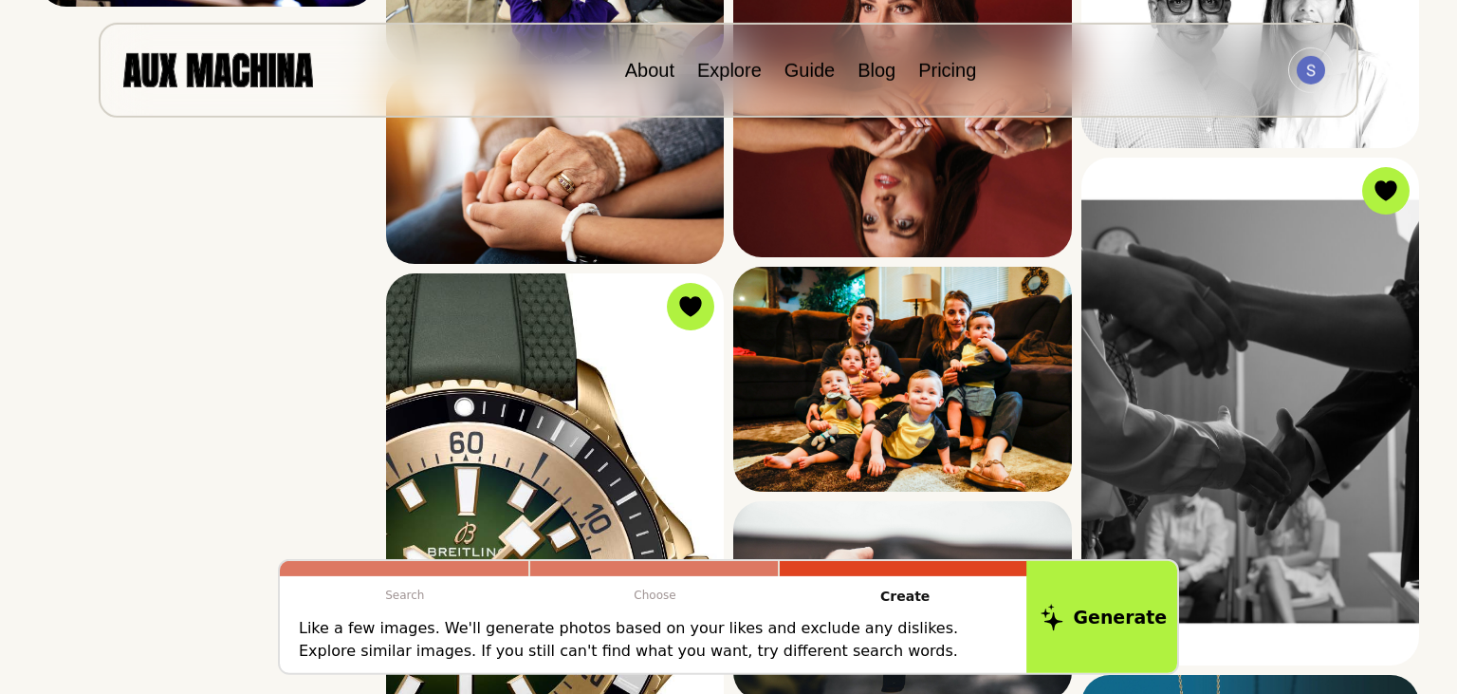
click at [1107, 618] on button "Generate" at bounding box center [1104, 617] width 155 height 118
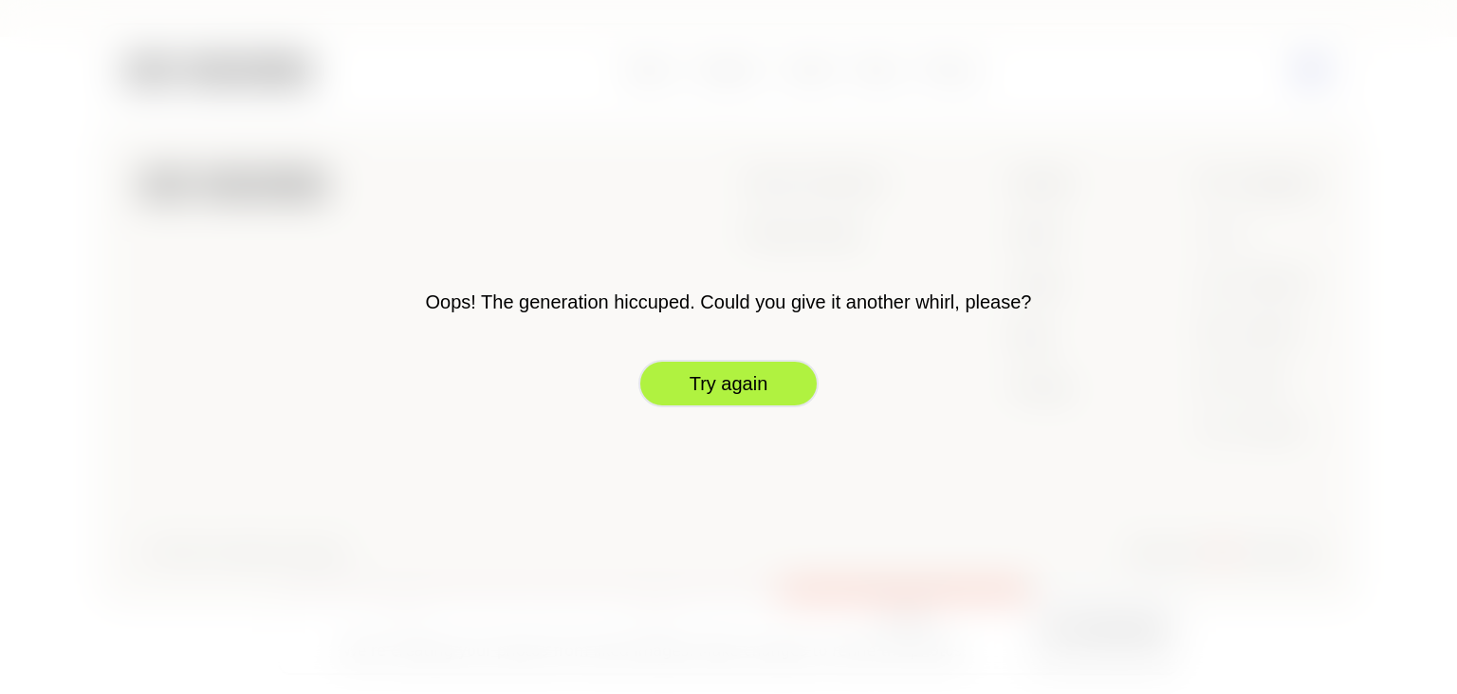
click at [753, 389] on button "Try again" at bounding box center [728, 383] width 180 height 47
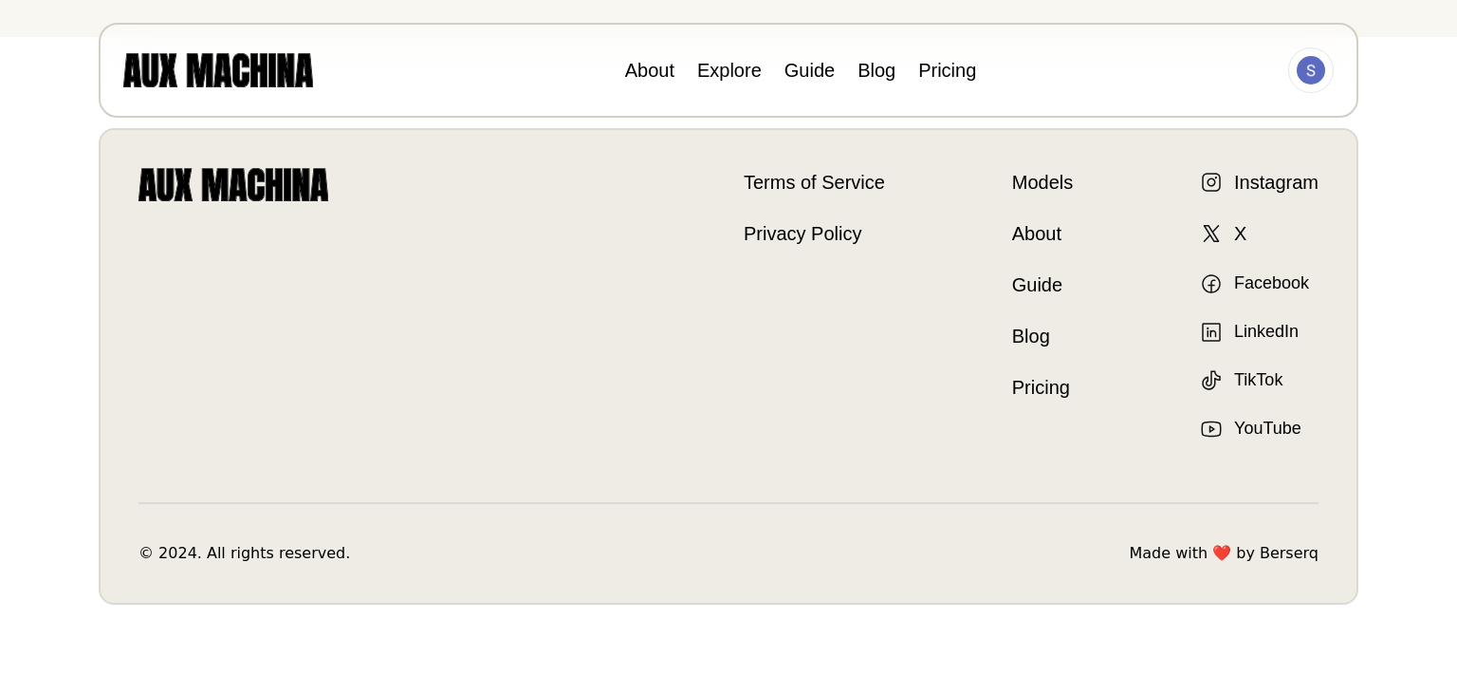
click at [806, 284] on ul "Terms of Service Privacy Policy" at bounding box center [814, 304] width 141 height 273
